Goal: Task Accomplishment & Management: Manage account settings

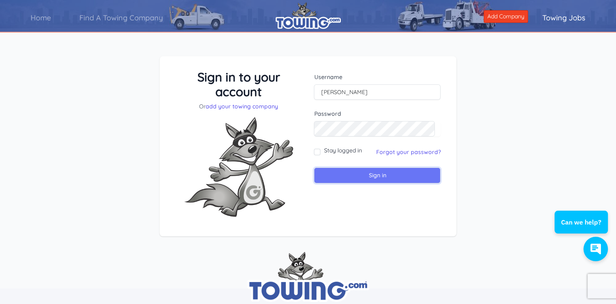
click at [370, 177] on input "Sign in" at bounding box center [377, 175] width 127 height 16
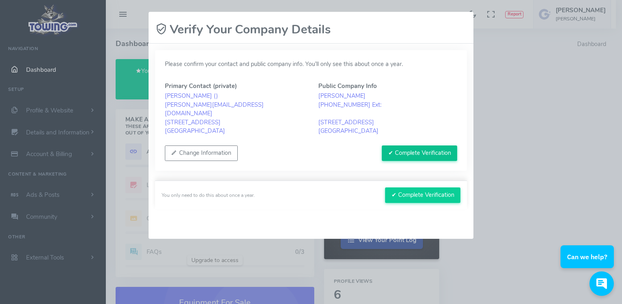
click at [423, 152] on button "✔ Complete Verification" at bounding box center [419, 152] width 75 height 15
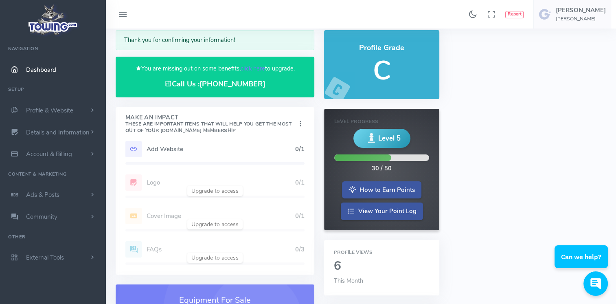
scroll to position [41, 0]
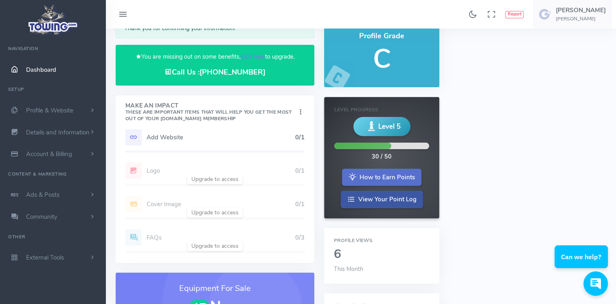
click at [383, 175] on link "How to Earn Points" at bounding box center [381, 176] width 79 height 17
